Goal: Information Seeking & Learning: Check status

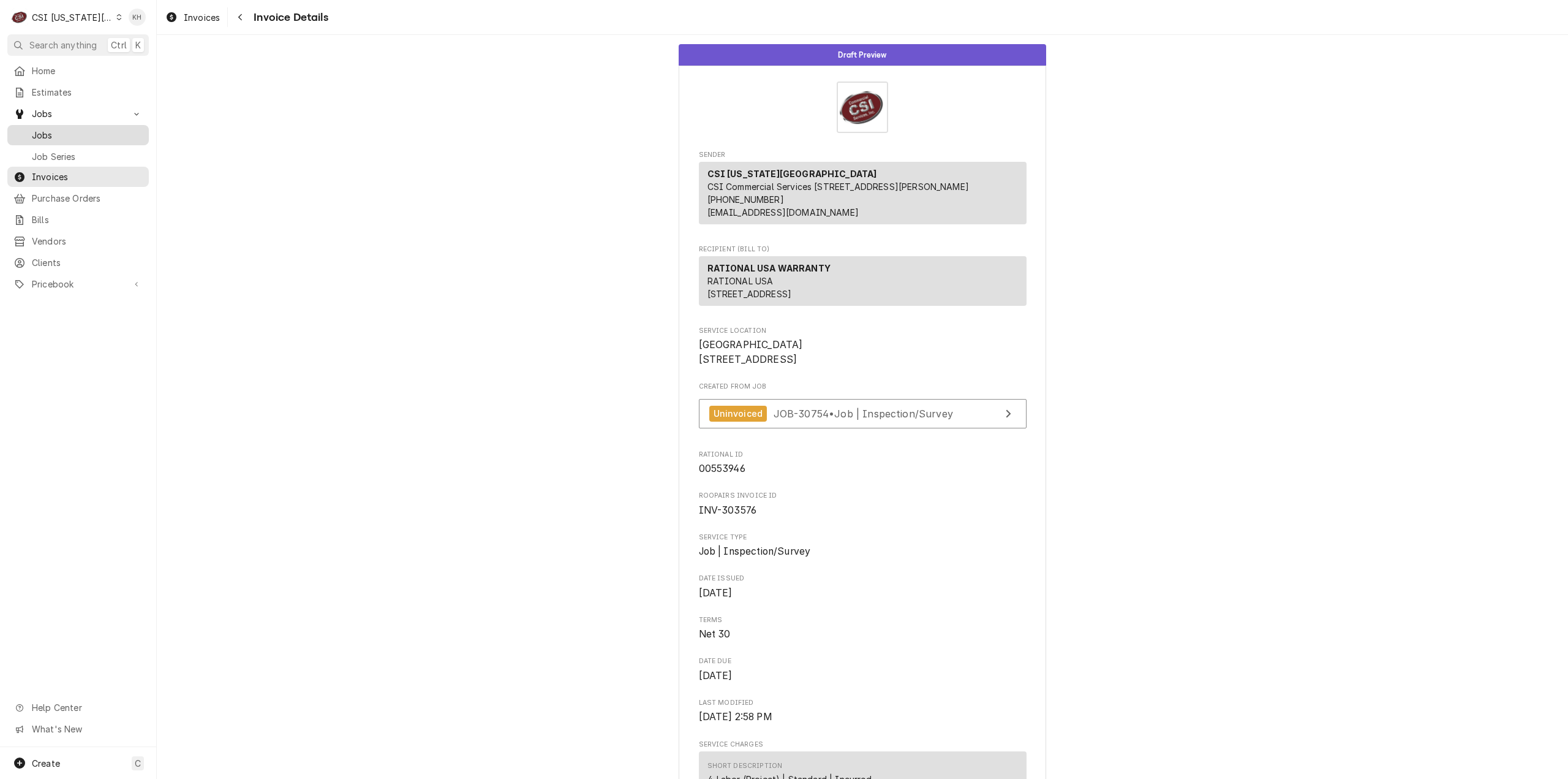
drag, startPoint x: 54, startPoint y: 128, endPoint x: 83, endPoint y: 135, distance: 29.8
click at [54, 129] on span "Jobs" at bounding box center [87, 135] width 111 height 13
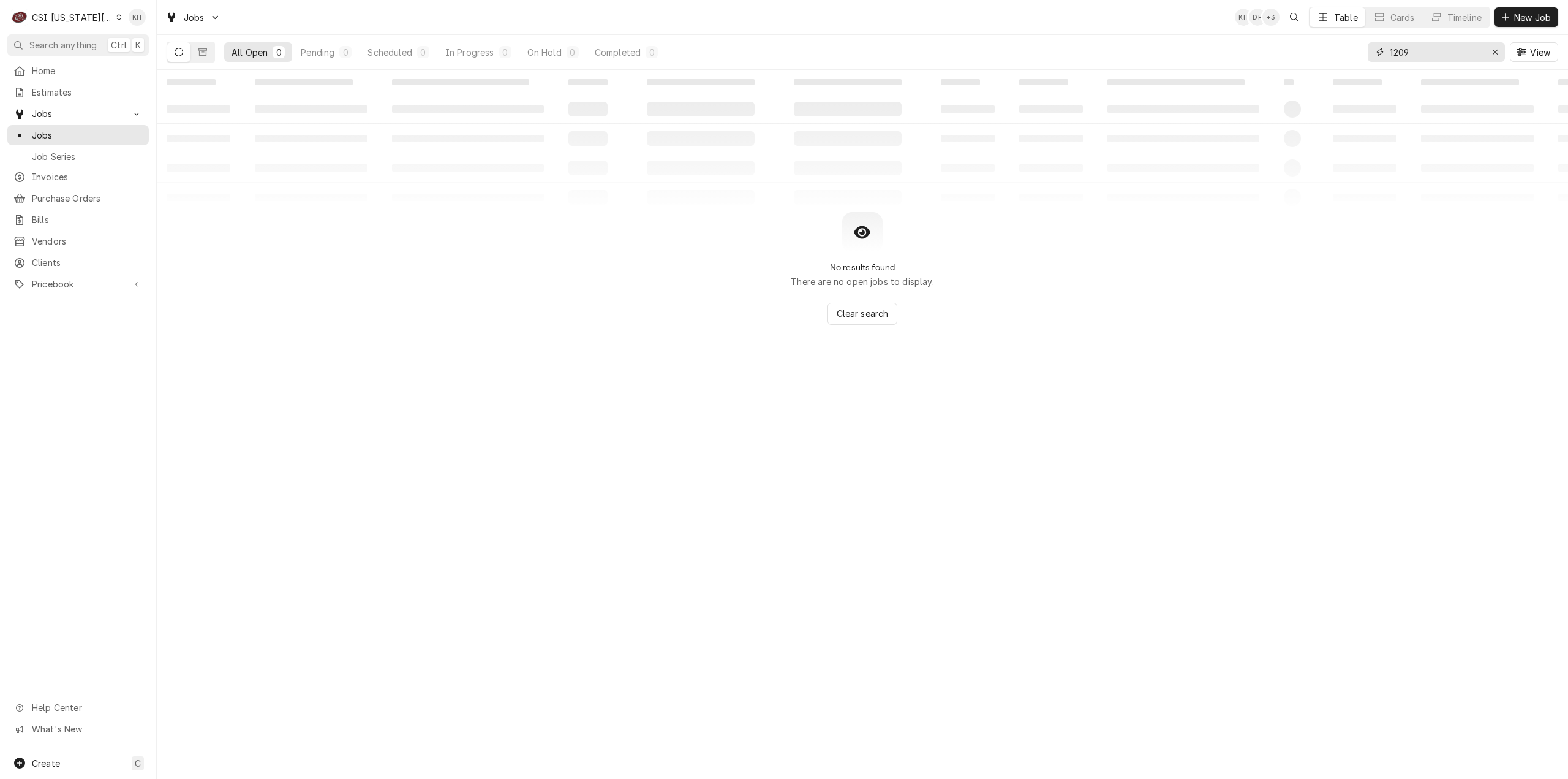
drag, startPoint x: 1424, startPoint y: 54, endPoint x: 1283, endPoint y: 51, distance: 141.0
click at [1283, 51] on div "All Open 0 Pending 0 Scheduled 0 In Progress 0 On Hold 0 Completed 0 1209 View" at bounding box center [862, 53] width 1392 height 34
type input "R"
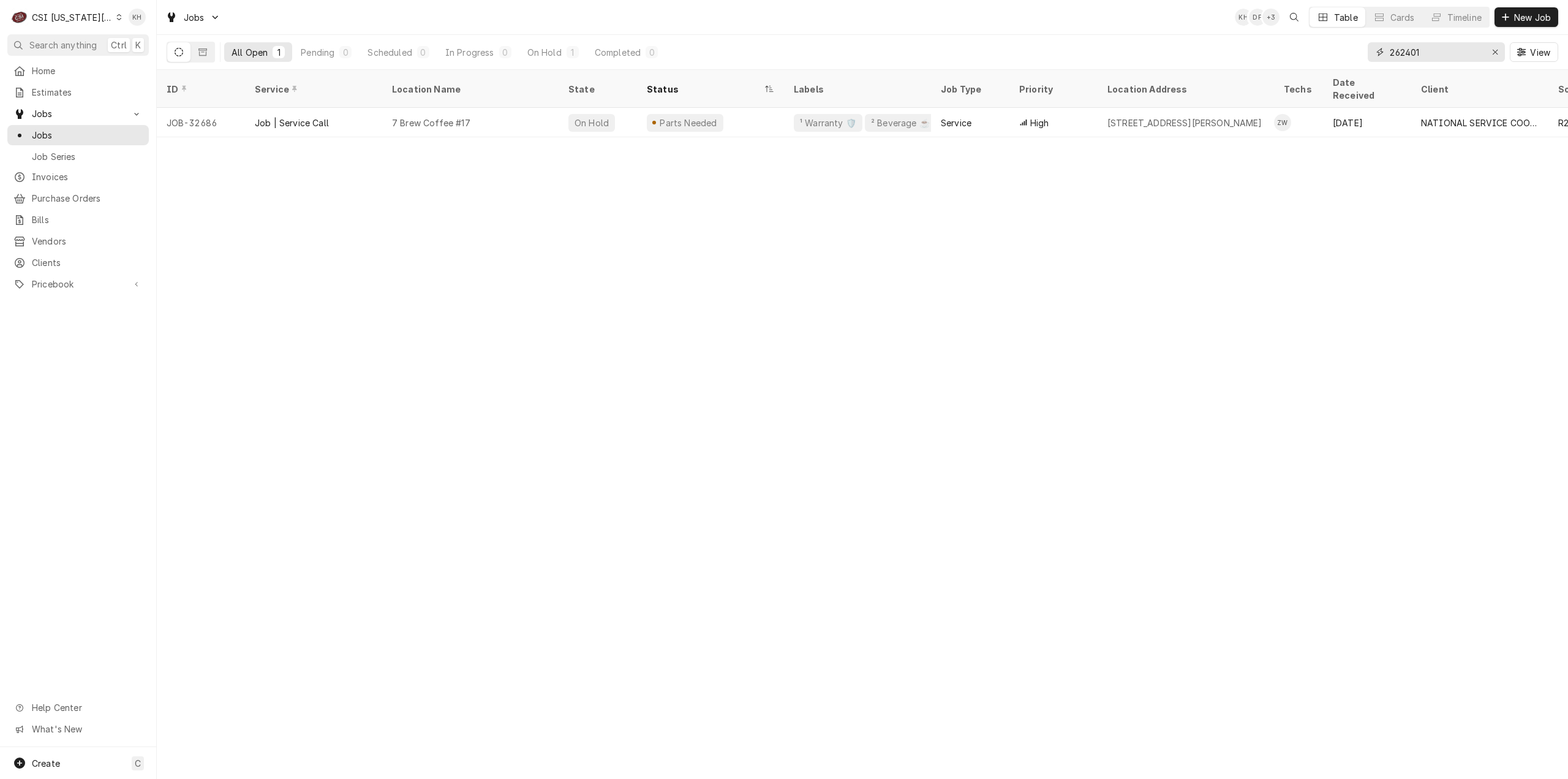
drag, startPoint x: 1434, startPoint y: 51, endPoint x: 1271, endPoint y: 48, distance: 163.0
click at [1271, 48] on div "All Open 1 Pending 0 Scheduled 0 In Progress 0 On Hold 1 Completed 0 262401 View" at bounding box center [862, 53] width 1392 height 34
type input "262401"
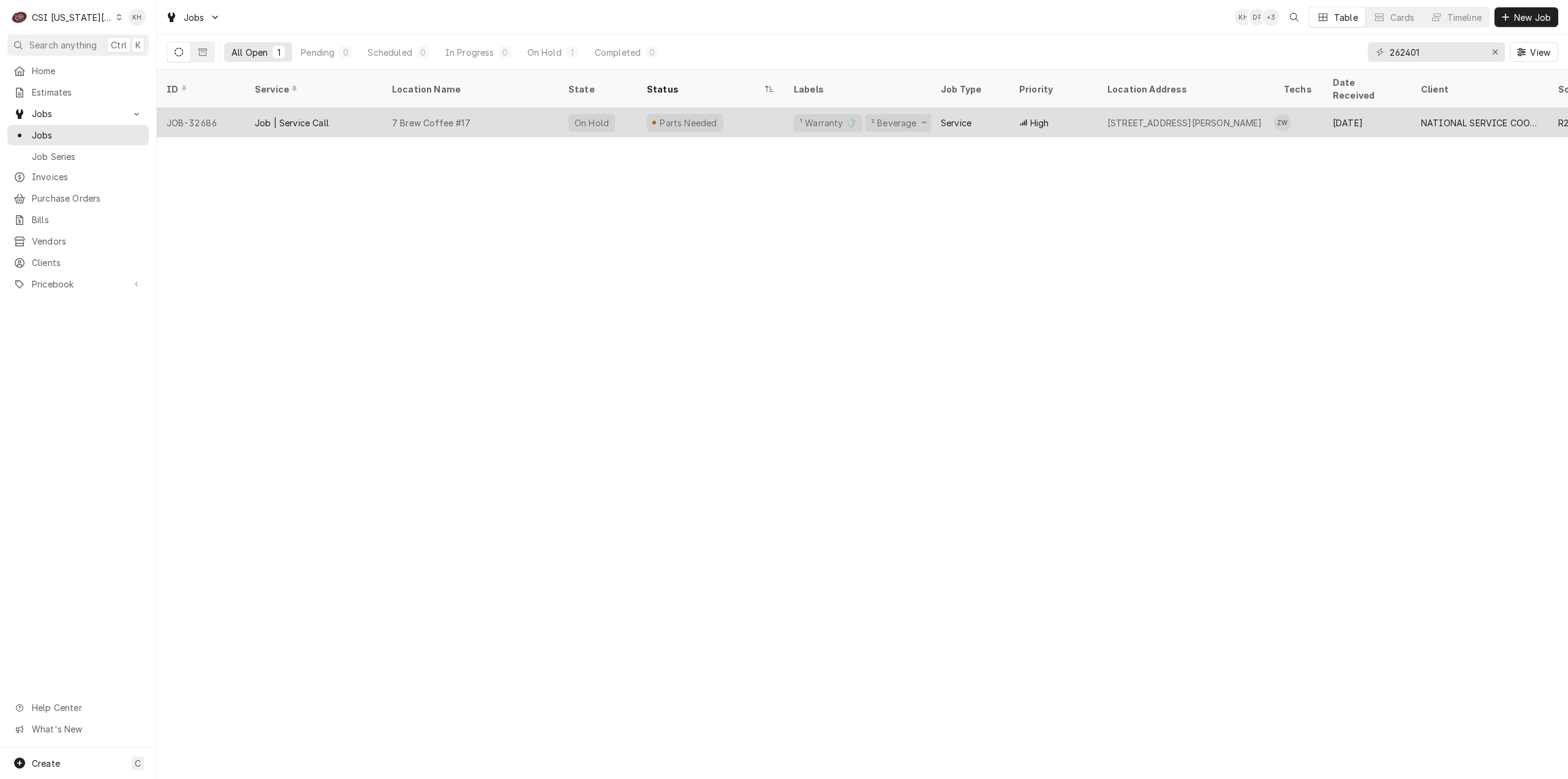
drag, startPoint x: 765, startPoint y: 96, endPoint x: 769, endPoint y: 117, distance: 21.4
click at [765, 108] on div "Parts Needed" at bounding box center [711, 122] width 147 height 29
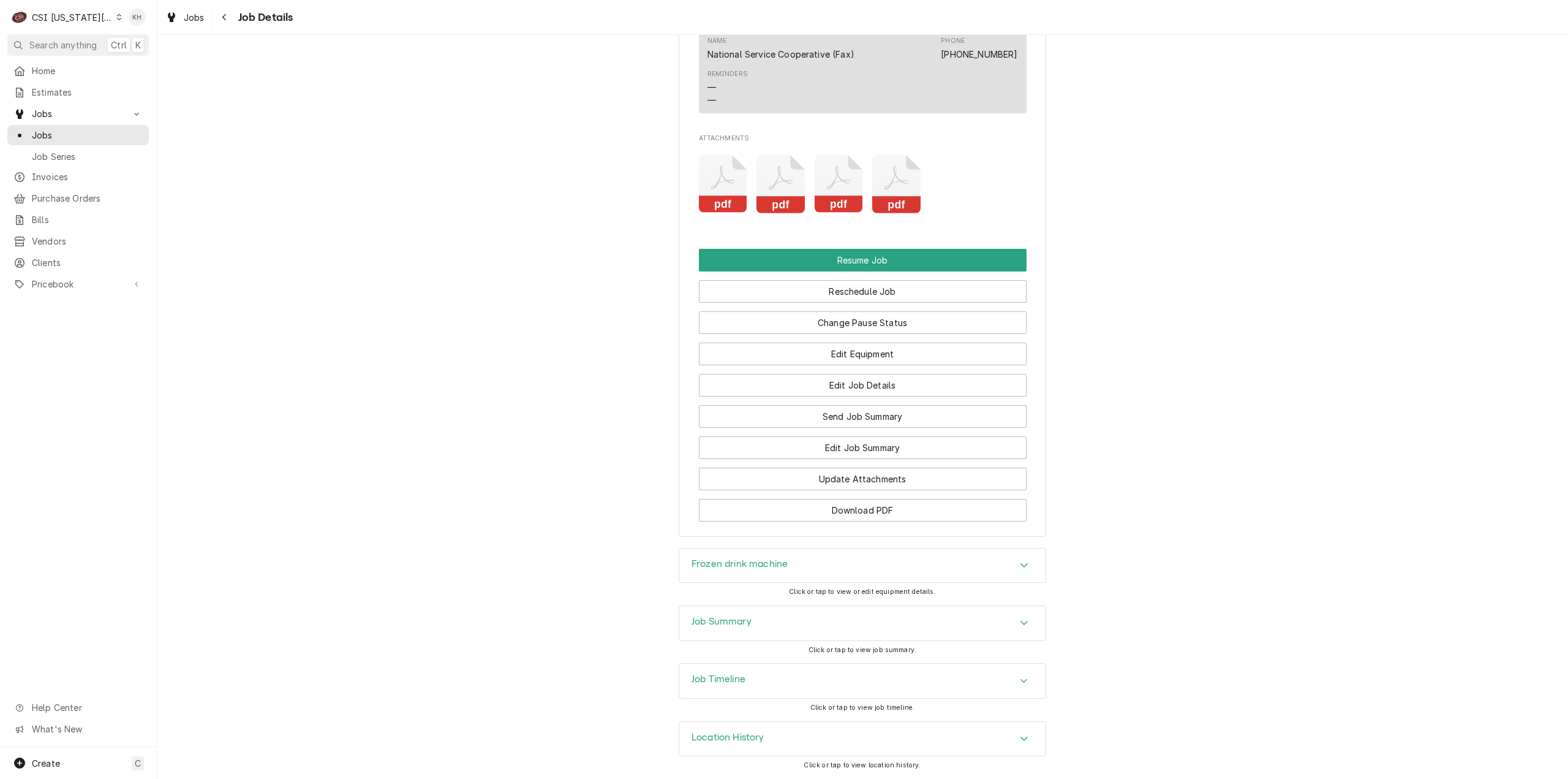
click at [744, 682] on div "Job Timeline" at bounding box center [862, 681] width 366 height 34
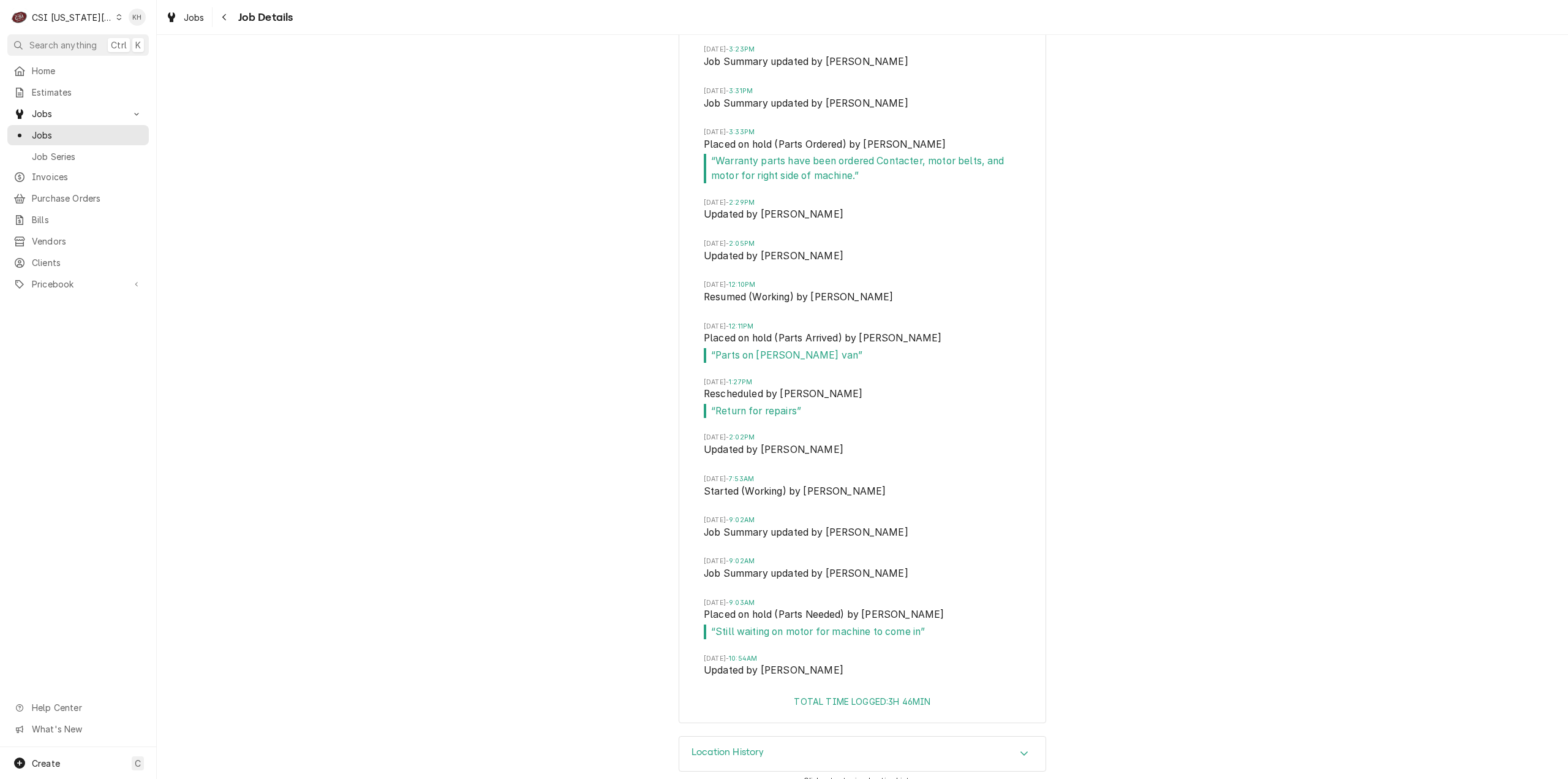
scroll to position [3285, 0]
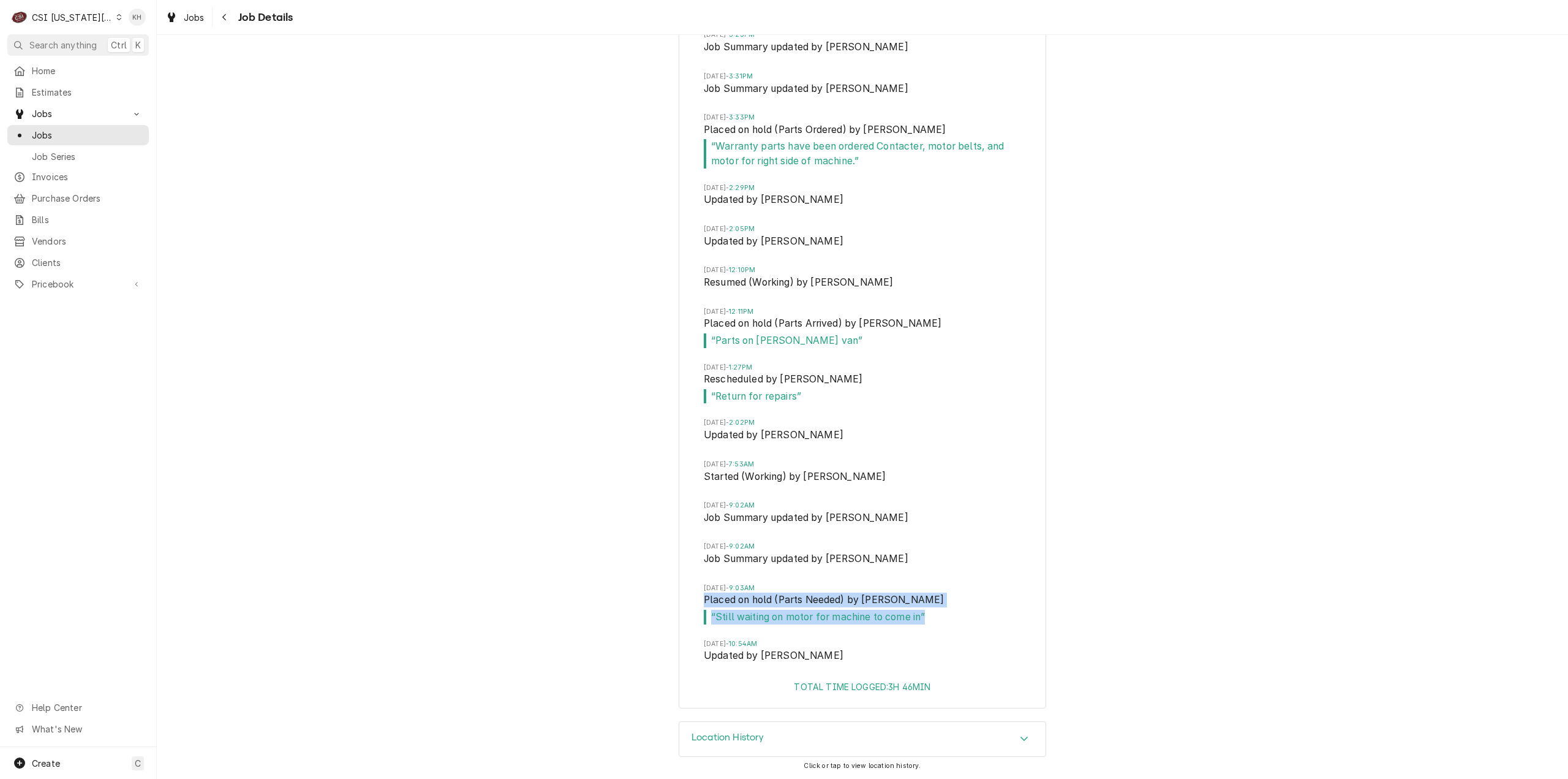
drag, startPoint x: 925, startPoint y: 618, endPoint x: 664, endPoint y: 600, distance: 261.6
click at [664, 600] on div "Job Timeline [DATE] 2:38PM Drafted by [PERSON_NAME] [DATE] 11:06AM Created by […" at bounding box center [862, 187] width 1411 height 1068
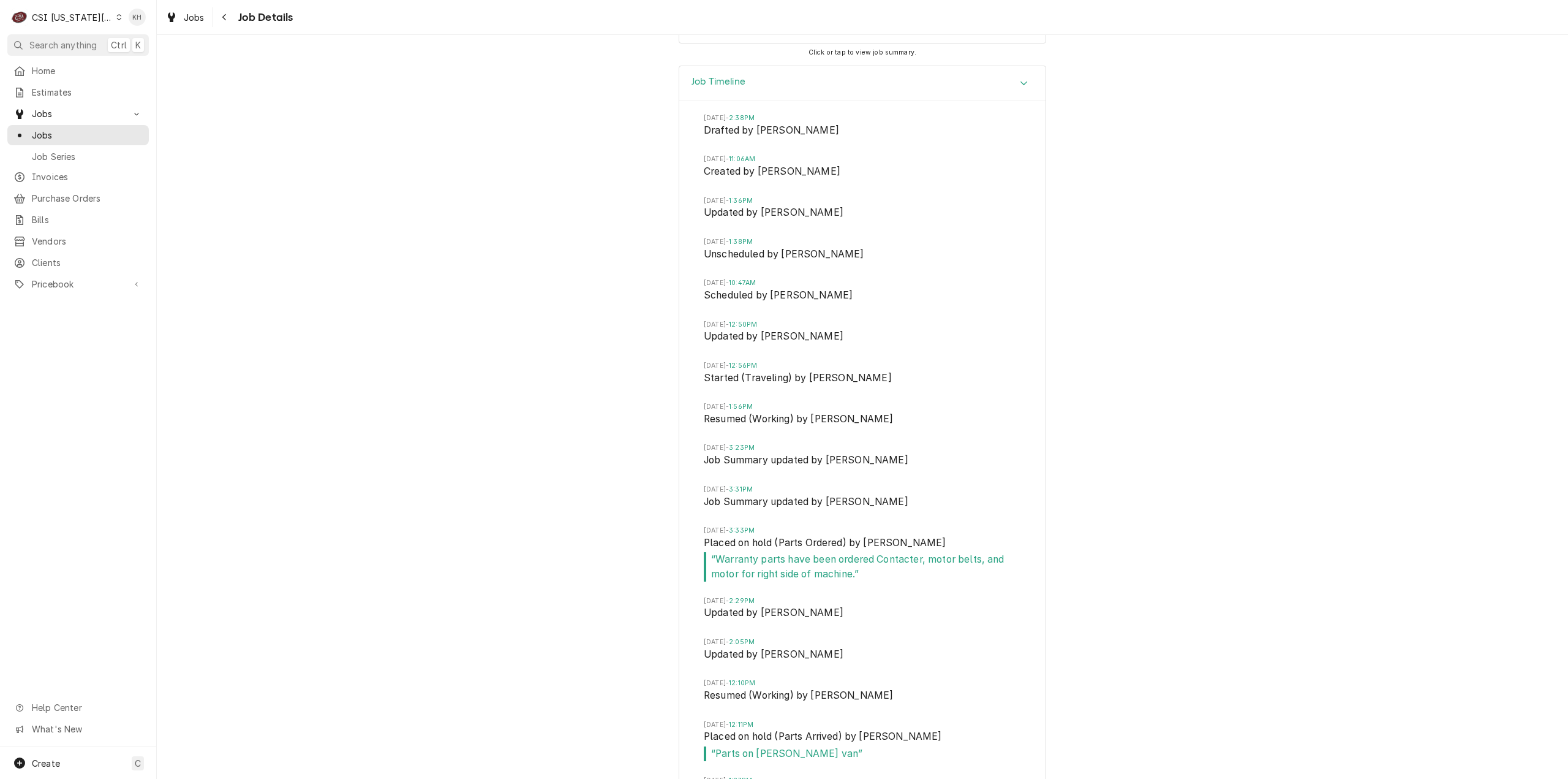
scroll to position [2427, 0]
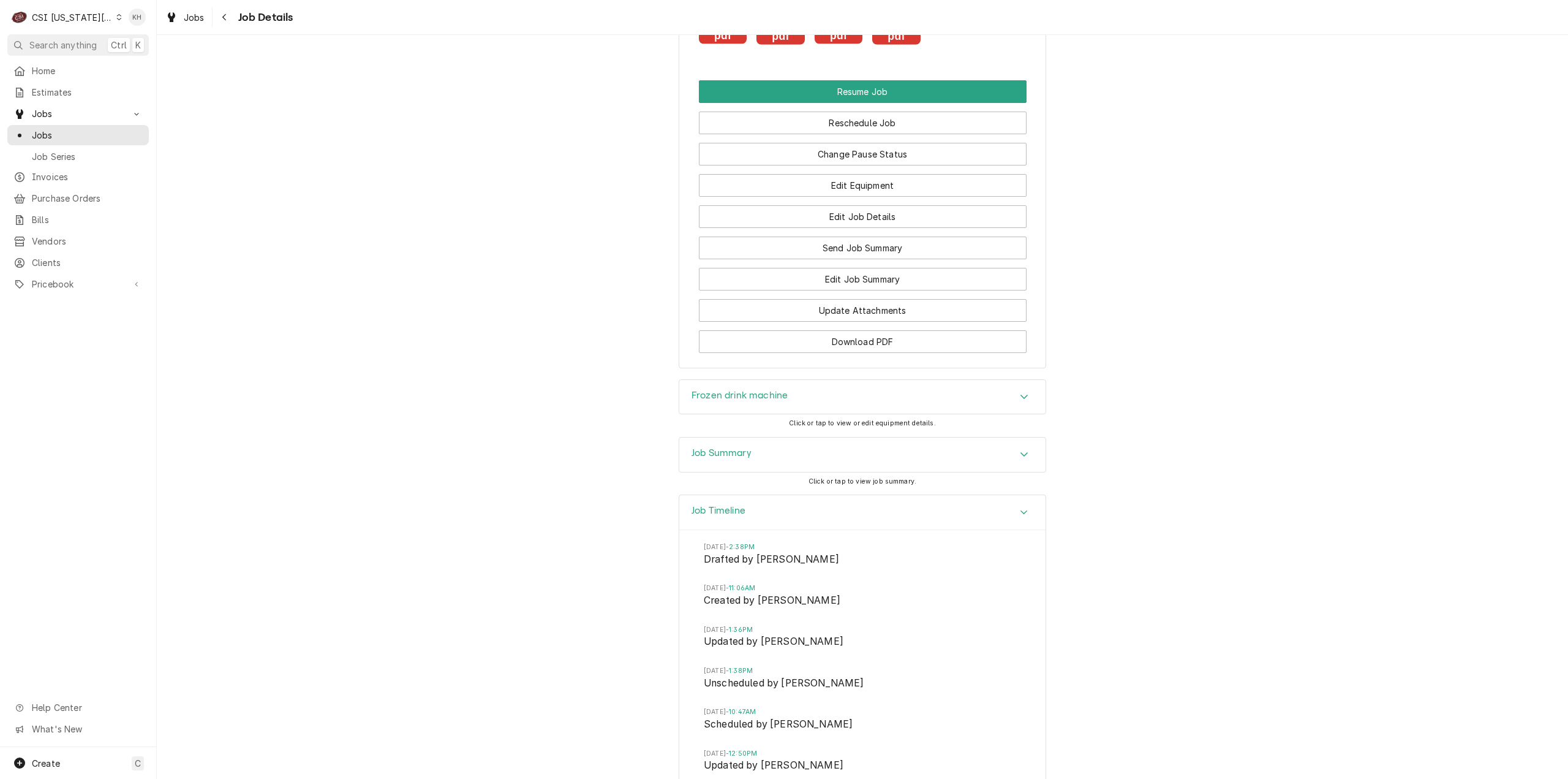
click at [778, 467] on div "Job Summary" at bounding box center [862, 454] width 366 height 34
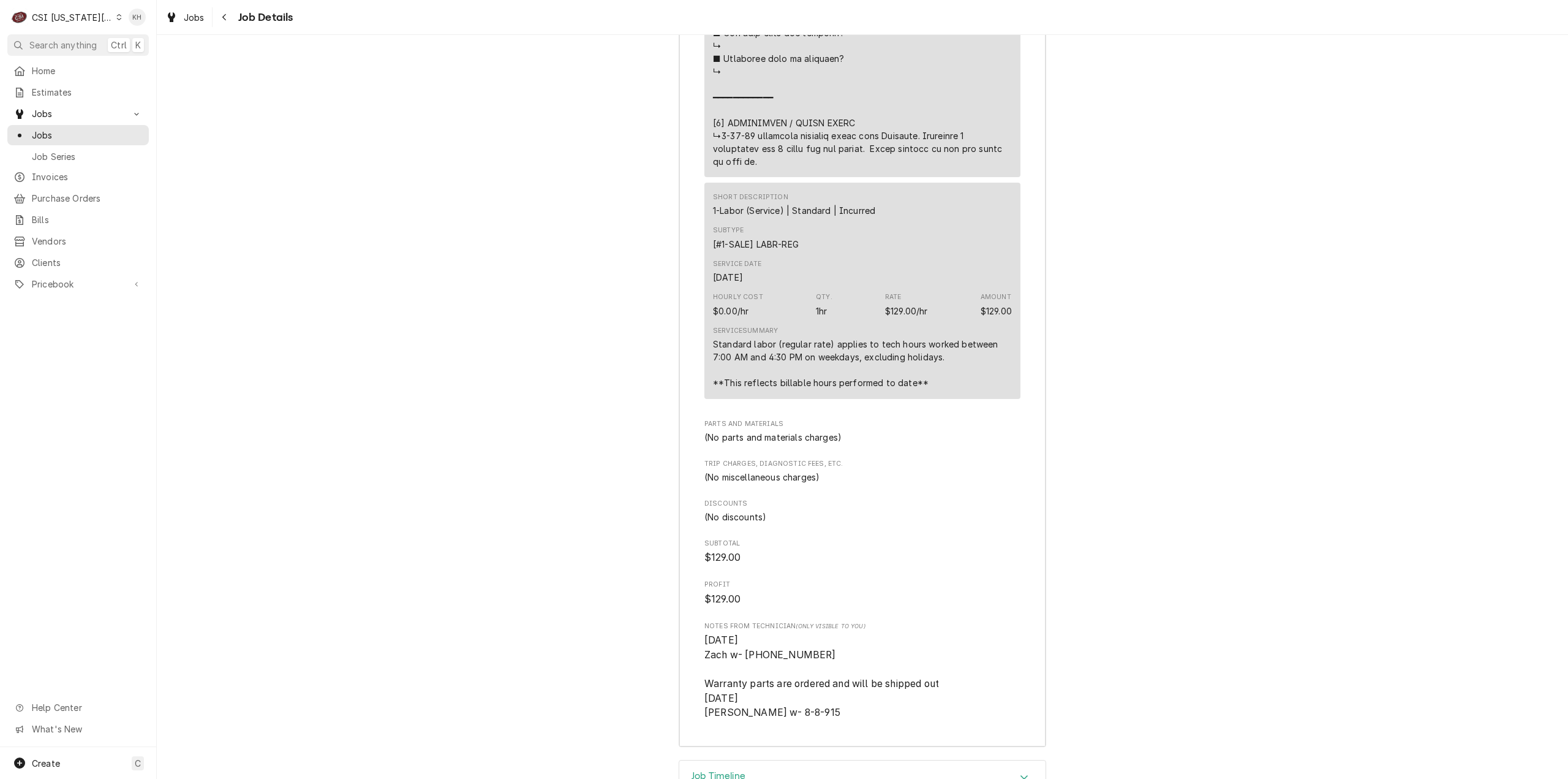
scroll to position [4102, 0]
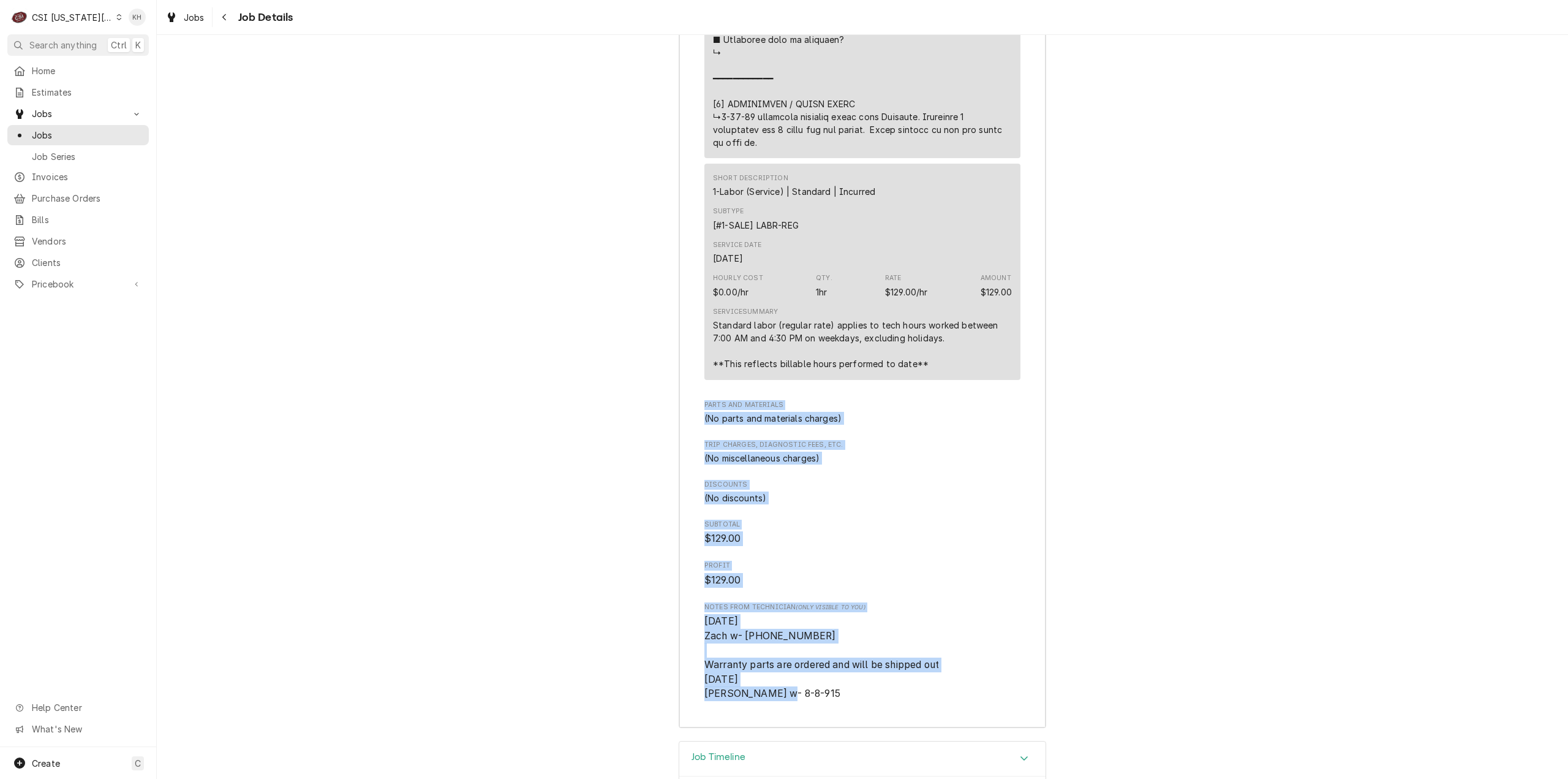
drag, startPoint x: 789, startPoint y: 708, endPoint x: 650, endPoint y: 444, distance: 298.4
